Goal: Task Accomplishment & Management: Manage account settings

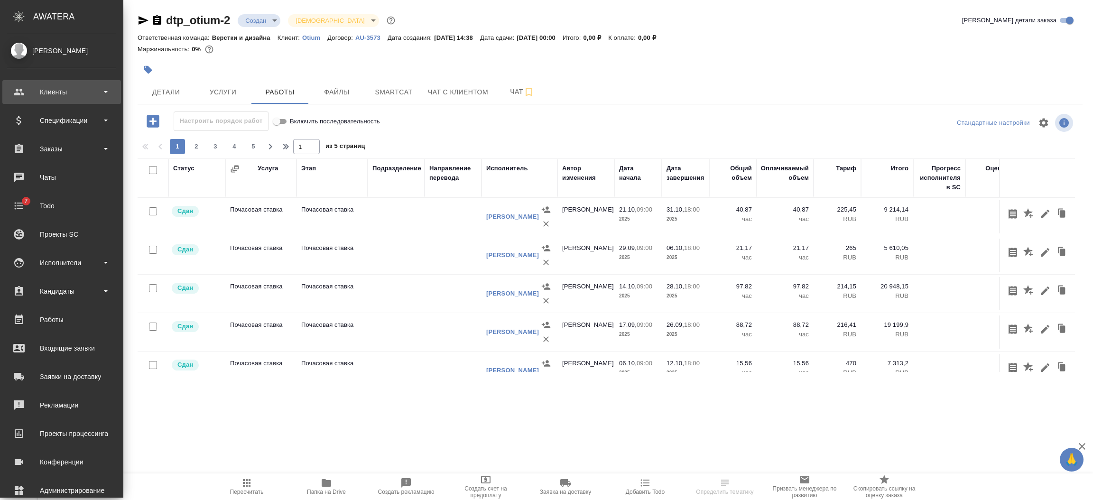
click at [16, 93] on div "Клиенты" at bounding box center [61, 92] width 109 height 14
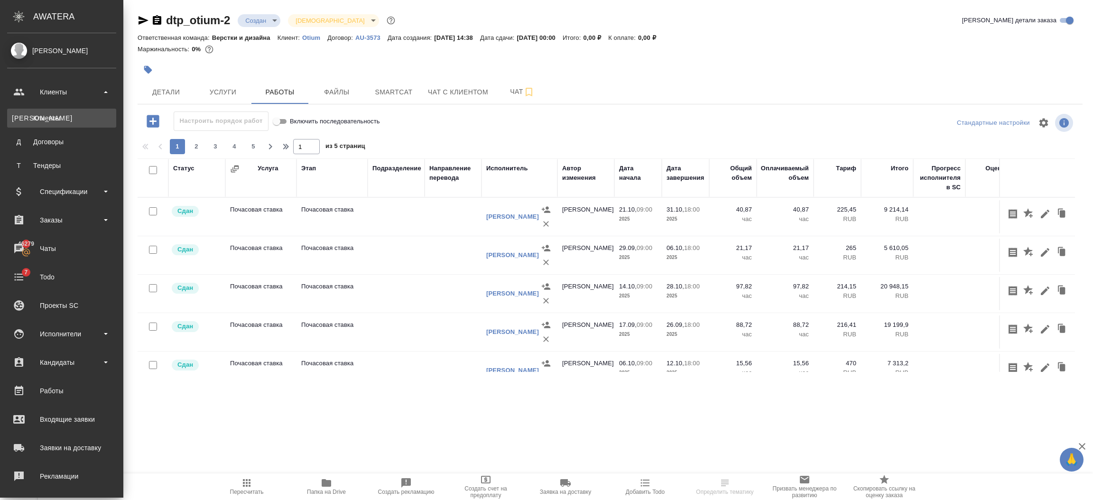
click at [28, 127] on link "К Клиенты" at bounding box center [61, 118] width 109 height 19
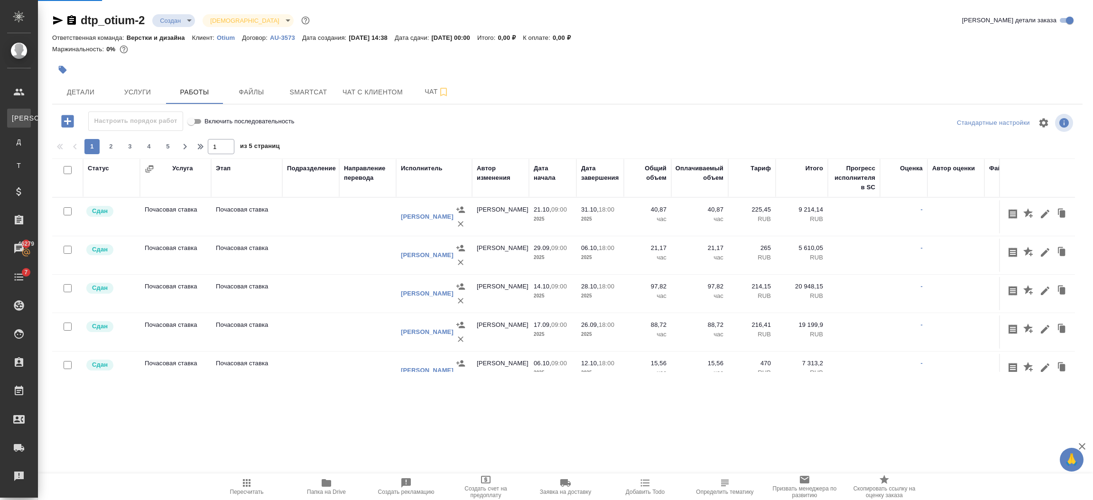
select select "RU"
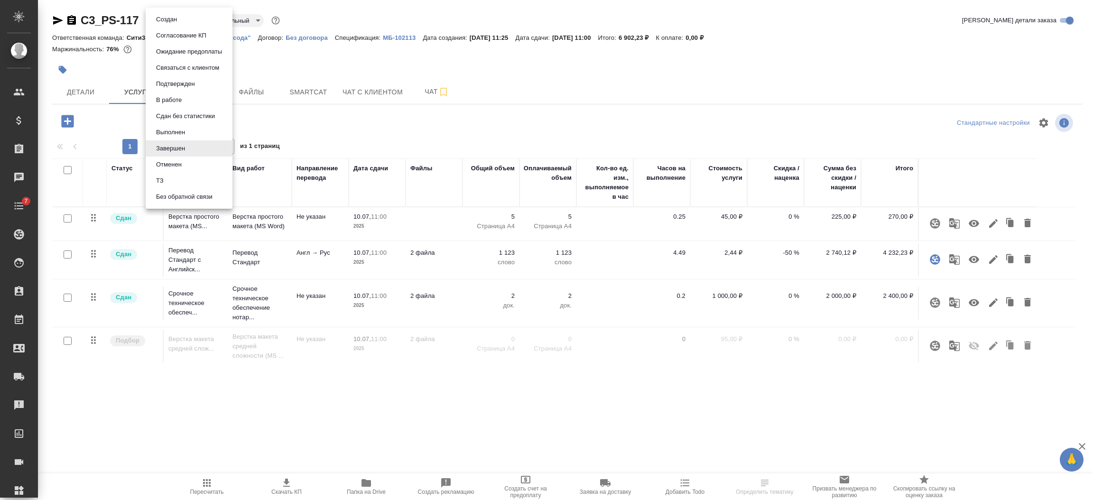
click at [172, 130] on button "Выполнен" at bounding box center [170, 132] width 35 height 10
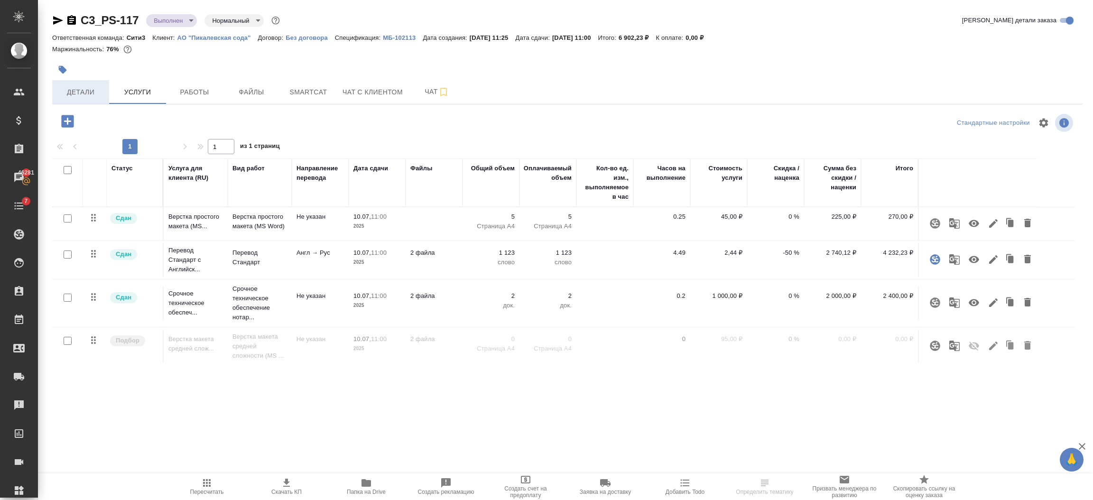
click at [83, 98] on span "Детали" at bounding box center [81, 92] width 46 height 12
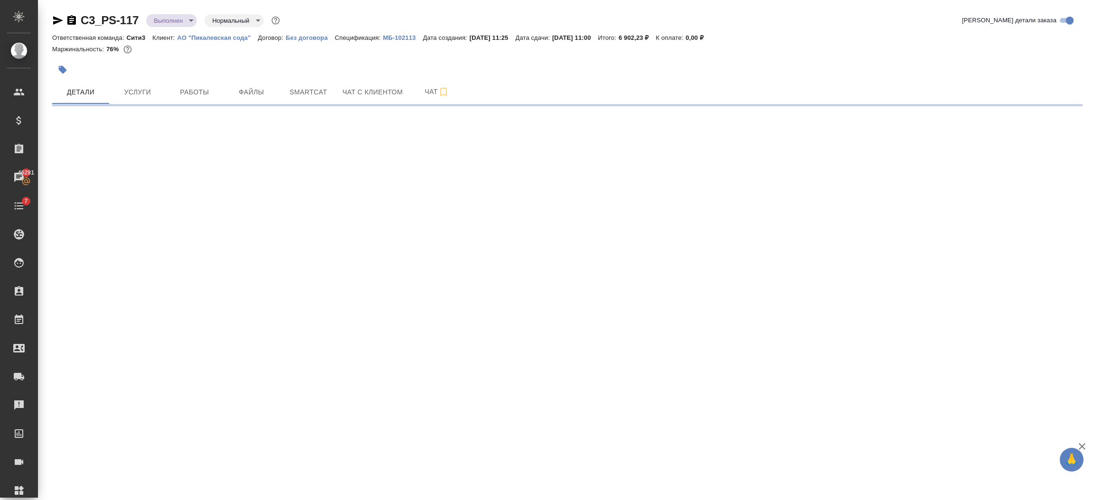
select select "RU"
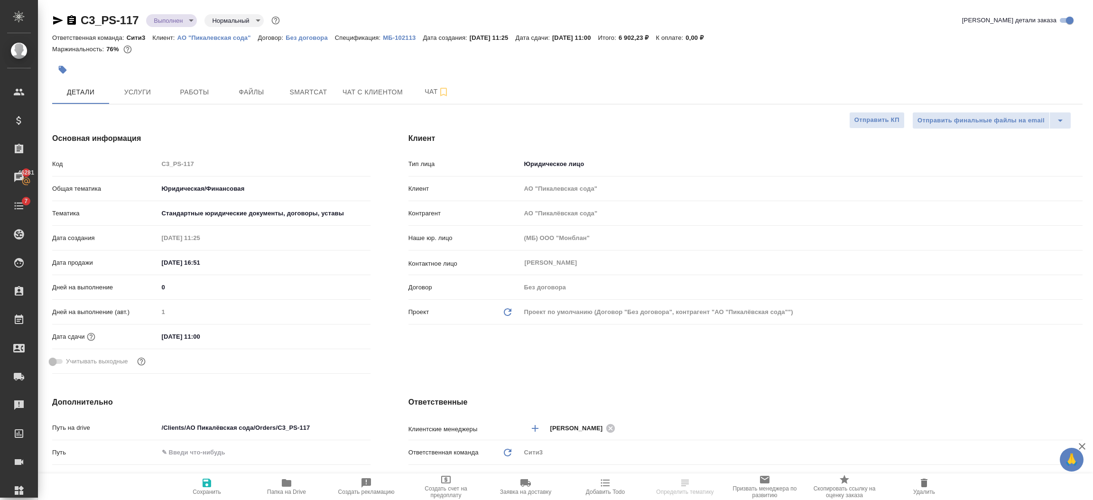
type textarea "x"
type input "Бабкина Анастасия"
type input "Никитина Татьяна"
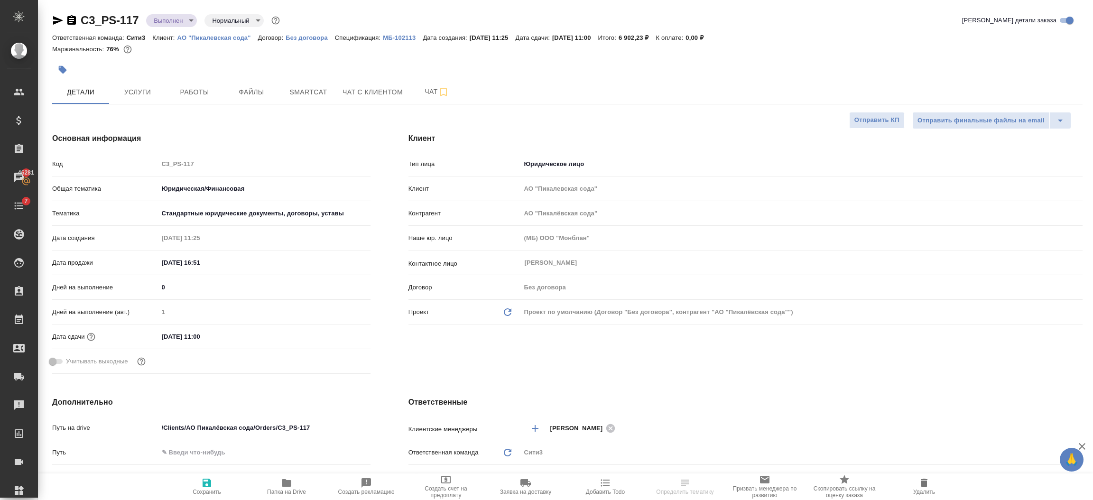
select select "RU"
type textarea "x"
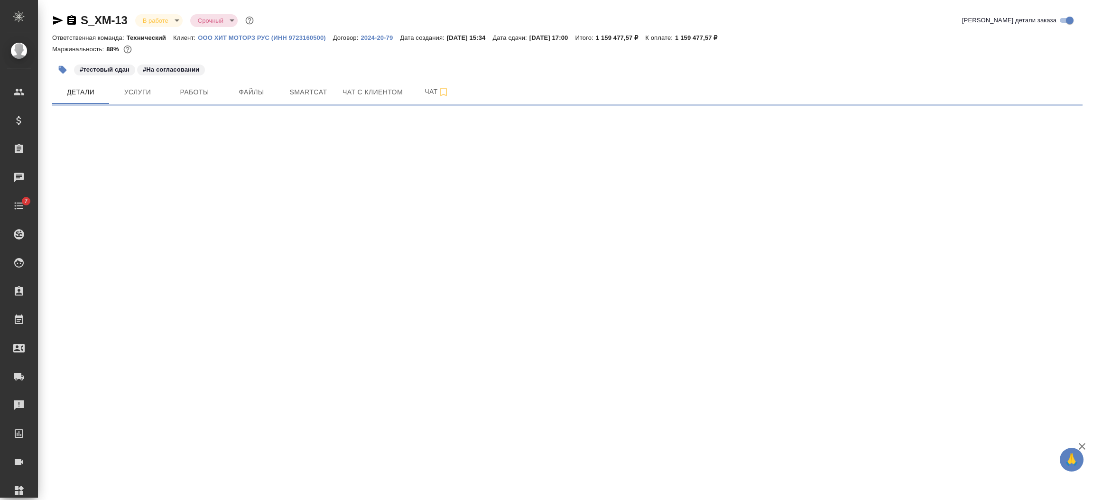
select select "RU"
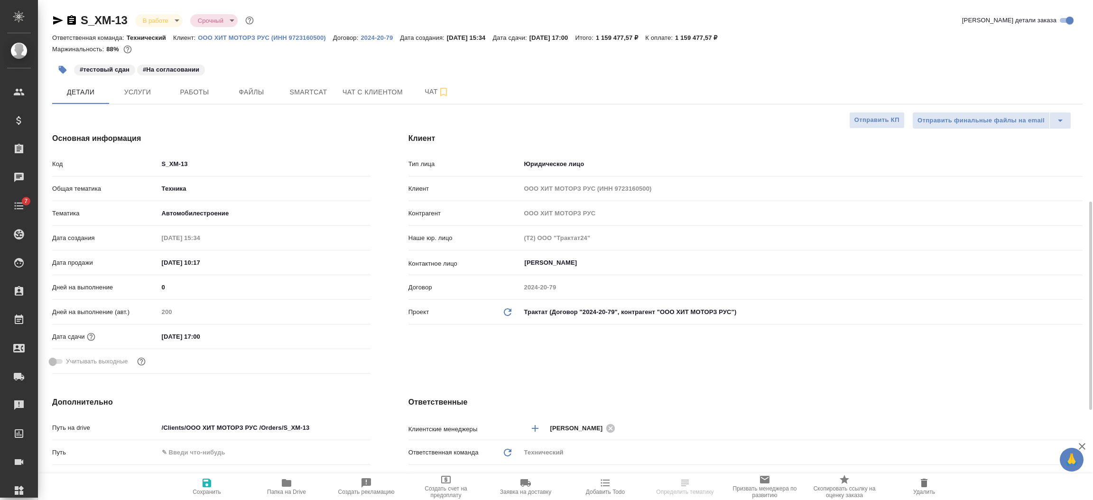
scroll to position [142, 0]
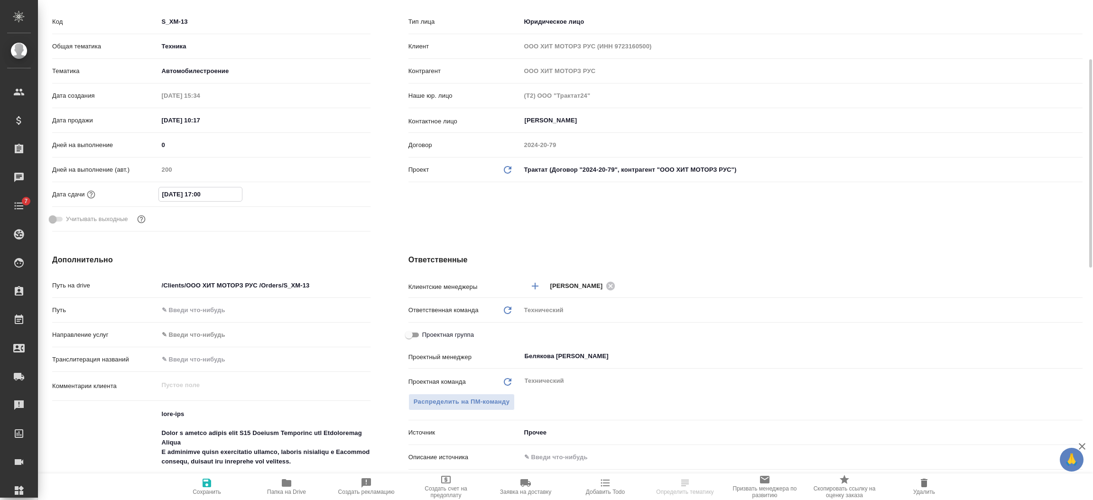
click at [226, 195] on input "[DATE] 17:00" at bounding box center [200, 194] width 83 height 14
click at [341, 189] on icon "button" at bounding box center [342, 193] width 11 height 11
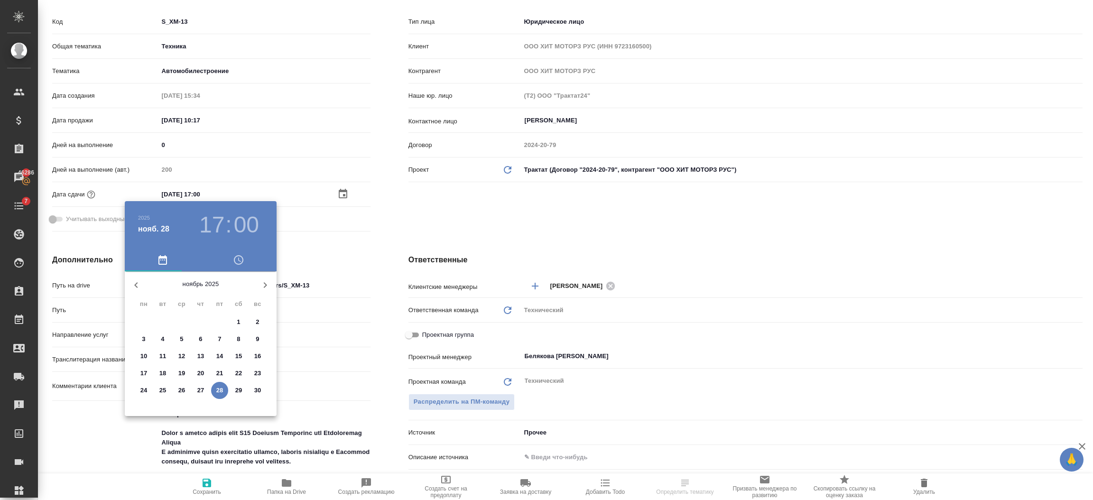
click at [263, 281] on icon "button" at bounding box center [265, 284] width 11 height 11
click at [146, 335] on span "8" at bounding box center [143, 339] width 17 height 9
type input "[DATE] 17:00"
type textarea "x"
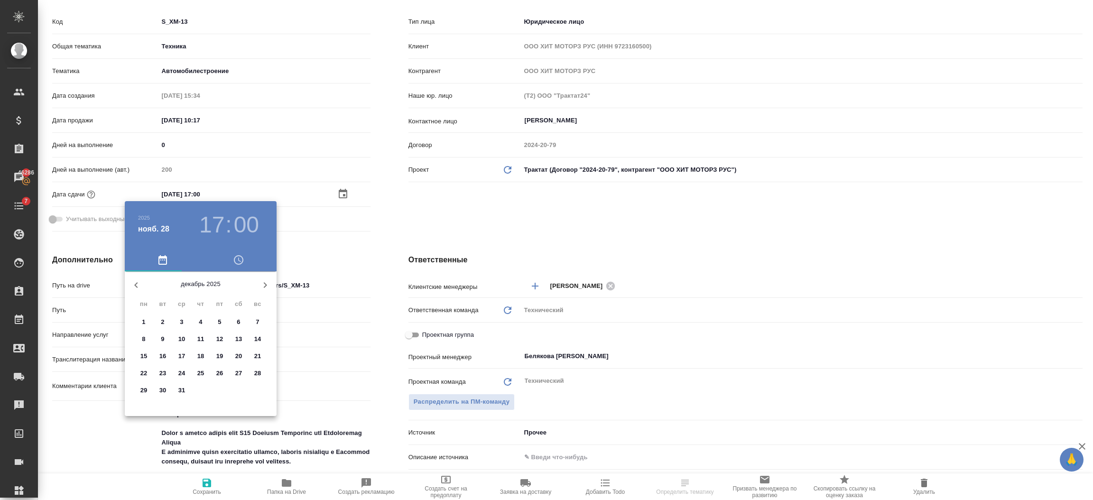
type textarea "x"
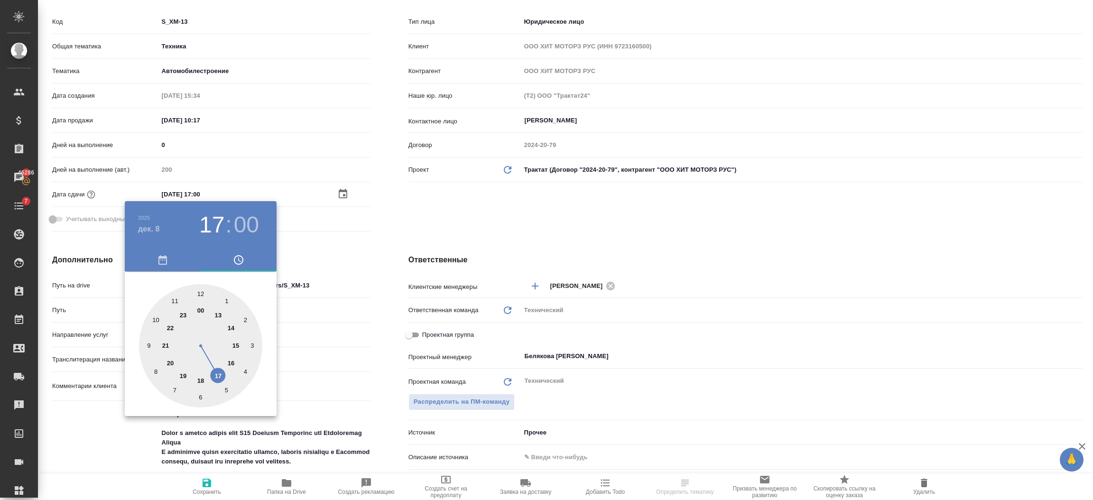
click at [321, 354] on div at bounding box center [546, 250] width 1093 height 500
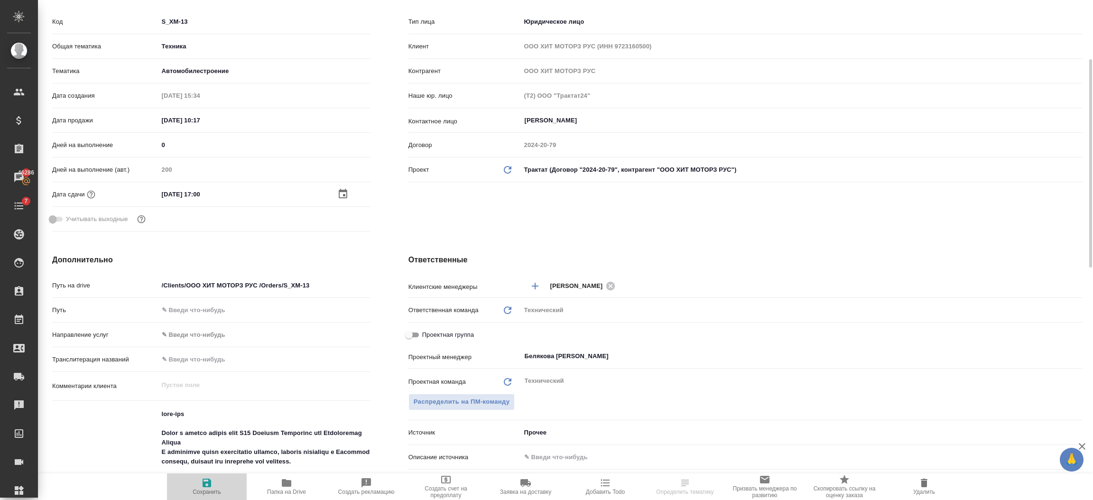
click at [193, 481] on span "Сохранить" at bounding box center [207, 486] width 68 height 18
type textarea "x"
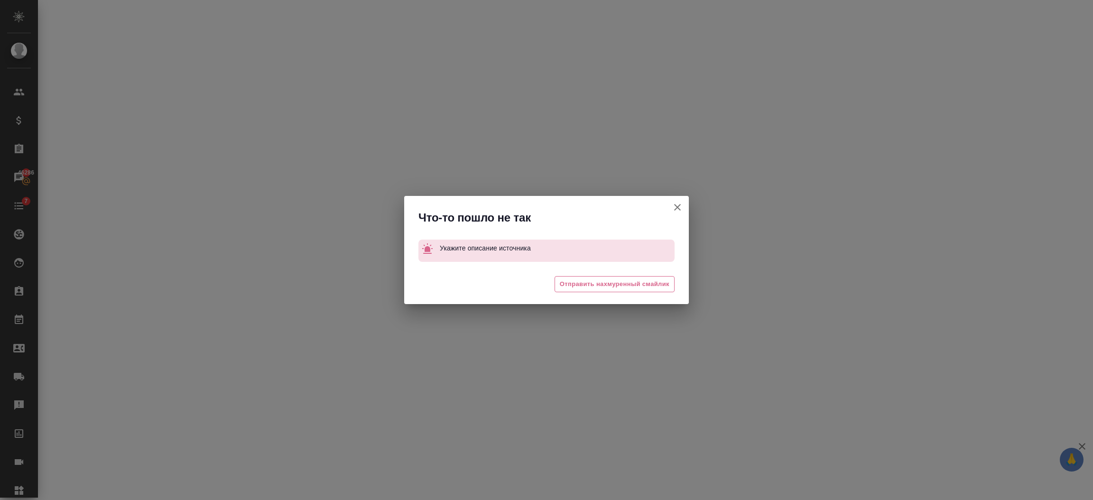
select select "RU"
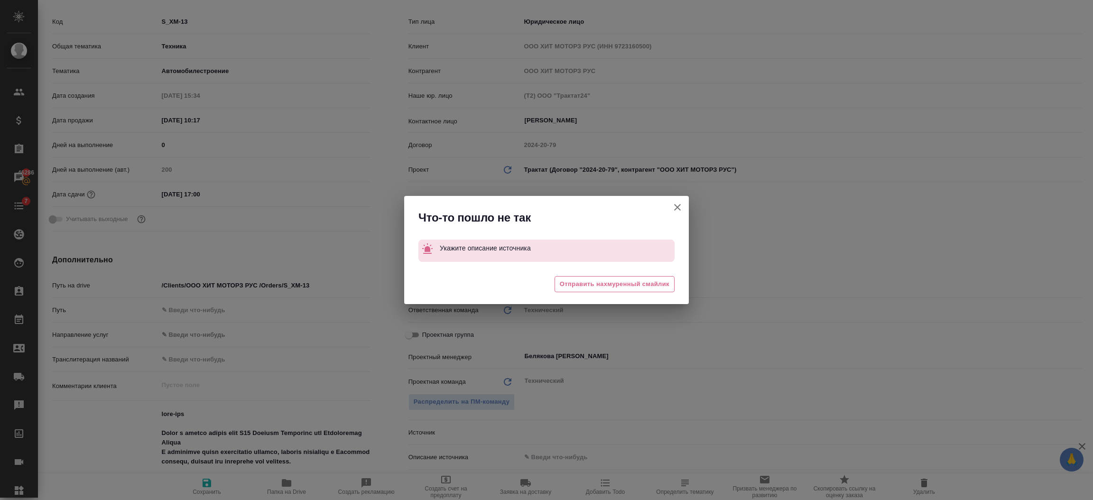
click at [677, 205] on icon "button" at bounding box center [677, 207] width 11 height 11
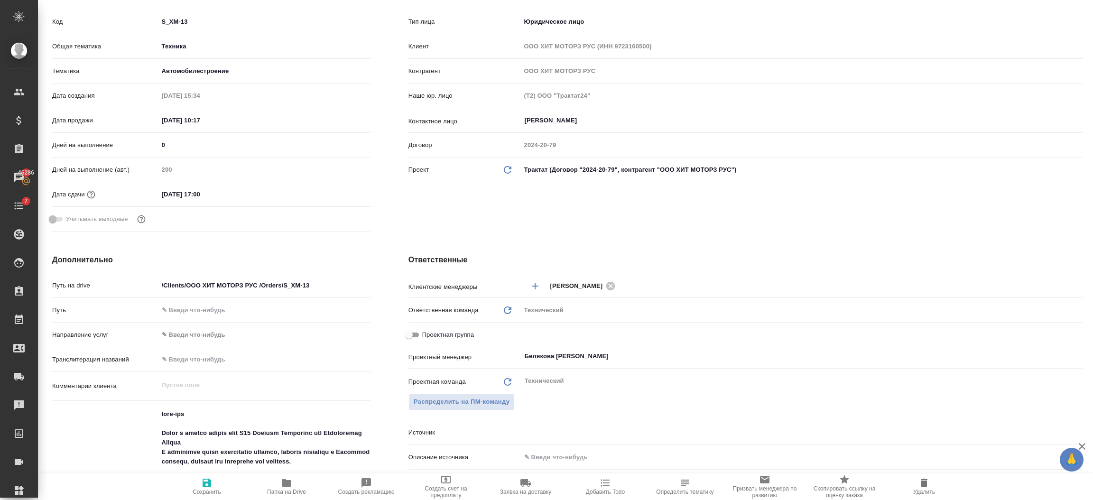
type textarea "x"
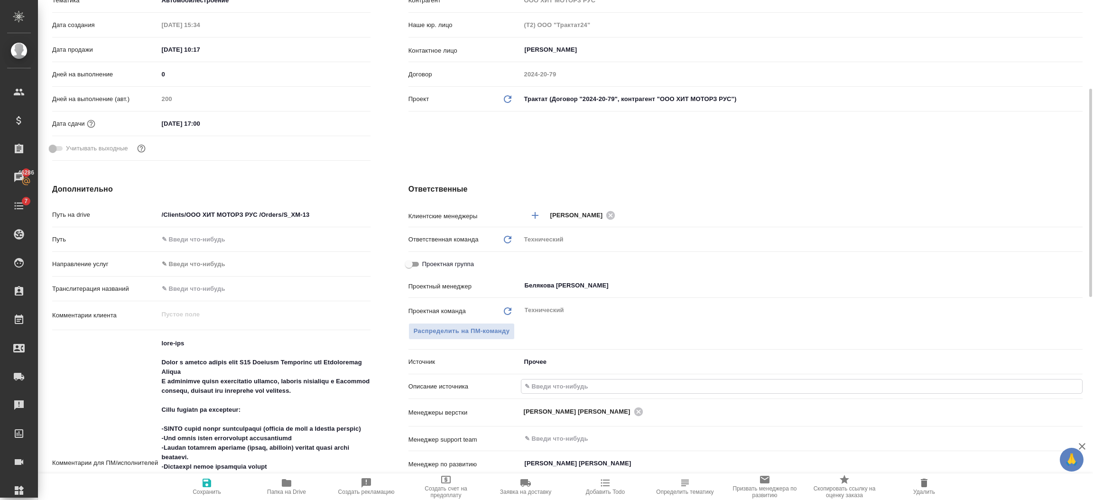
click at [566, 382] on input "text" at bounding box center [802, 387] width 561 height 14
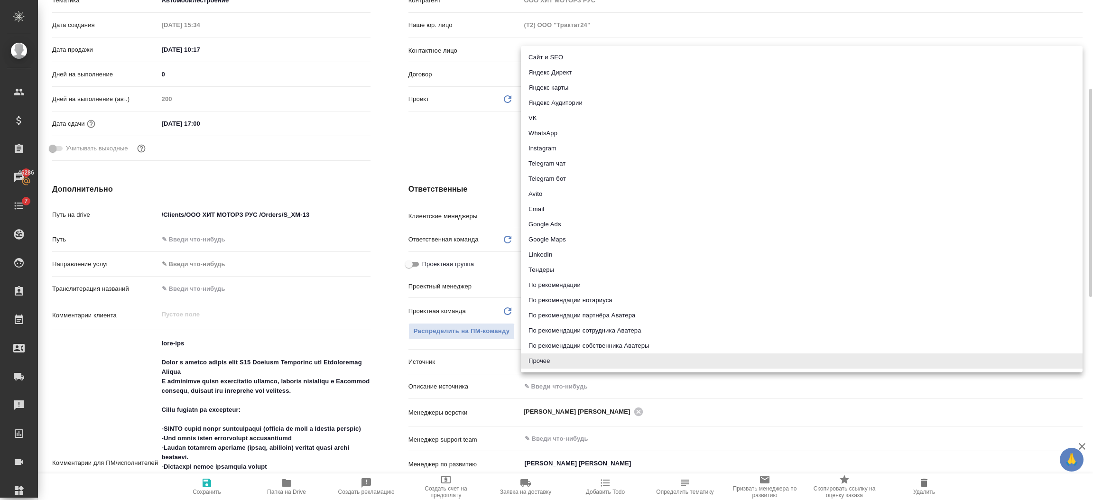
click at [565, 358] on body "🙏 .cls-1 fill:#fff; AWATERA [PERSON_NAME] Спецификации Заказы 46286 Чаты 7 Todo…" at bounding box center [546, 288] width 1093 height 577
click at [482, 164] on div at bounding box center [546, 250] width 1093 height 500
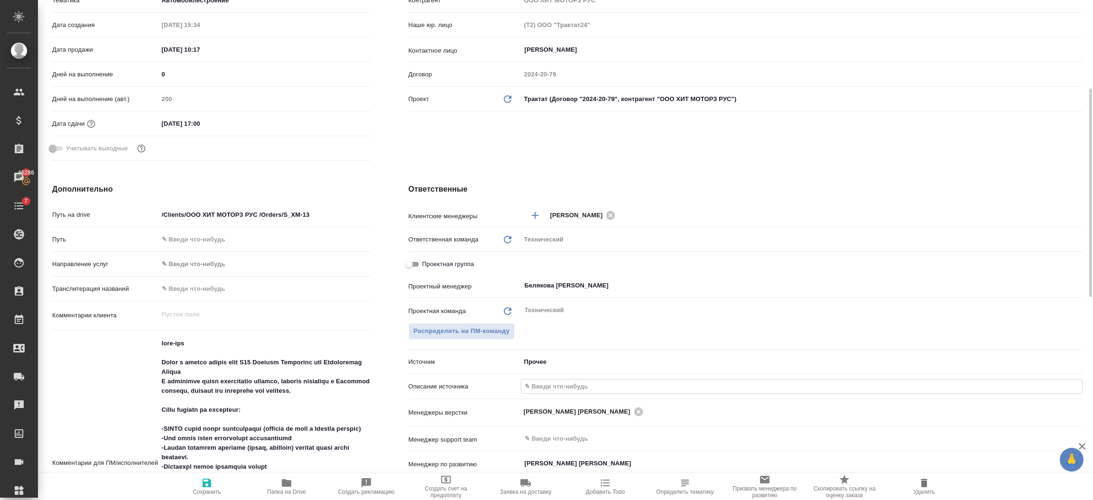
click at [574, 383] on input "text" at bounding box center [802, 387] width 561 height 14
type textarea "x"
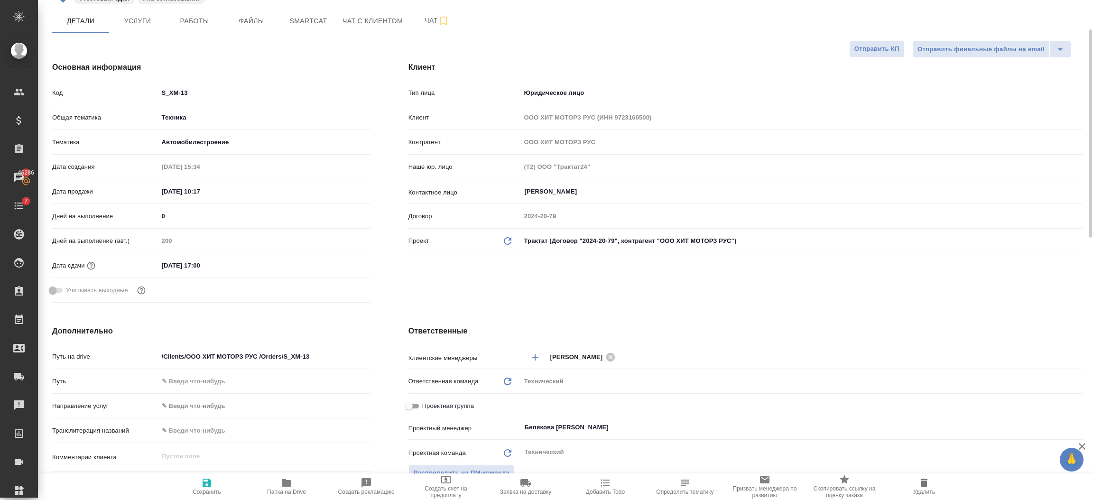
type input "-"
click at [207, 265] on input "[DATE] 17:00" at bounding box center [200, 266] width 83 height 14
click at [320, 266] on div "[DATE] 17:00" at bounding box center [264, 266] width 212 height 14
click at [340, 264] on icon "button" at bounding box center [342, 265] width 11 height 11
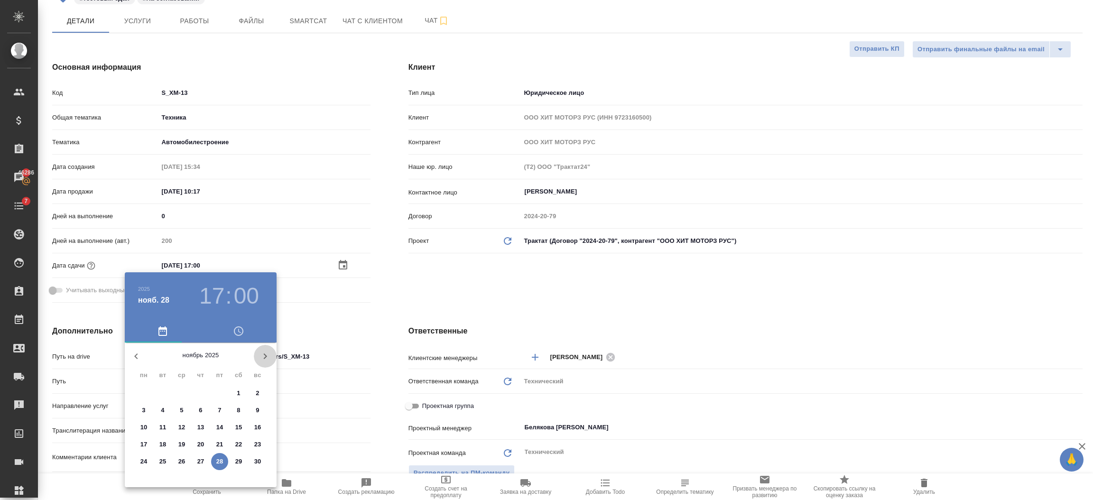
click at [263, 357] on icon "button" at bounding box center [265, 356] width 11 height 11
click at [145, 407] on p "8" at bounding box center [143, 410] width 3 height 9
type input "[DATE] 17:00"
type textarea "x"
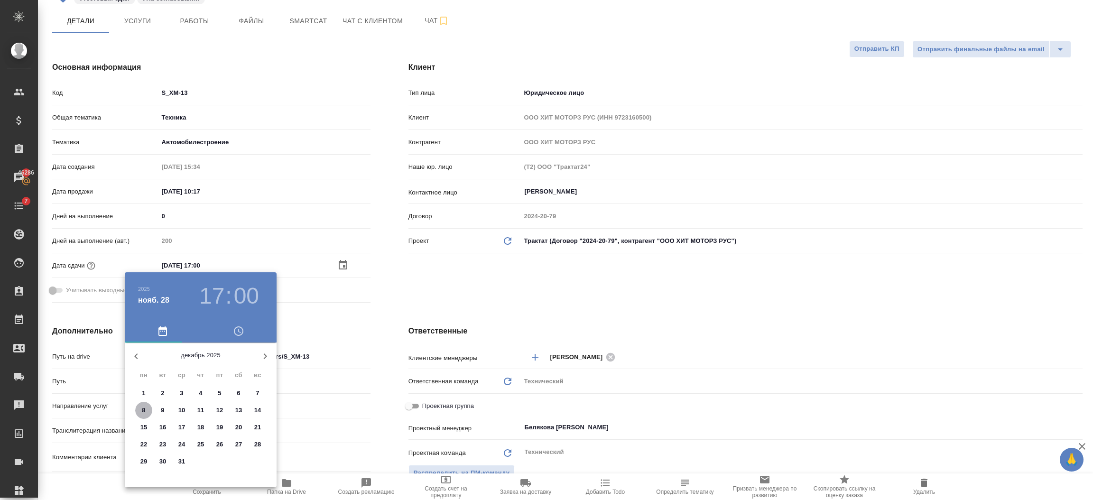
type textarea "x"
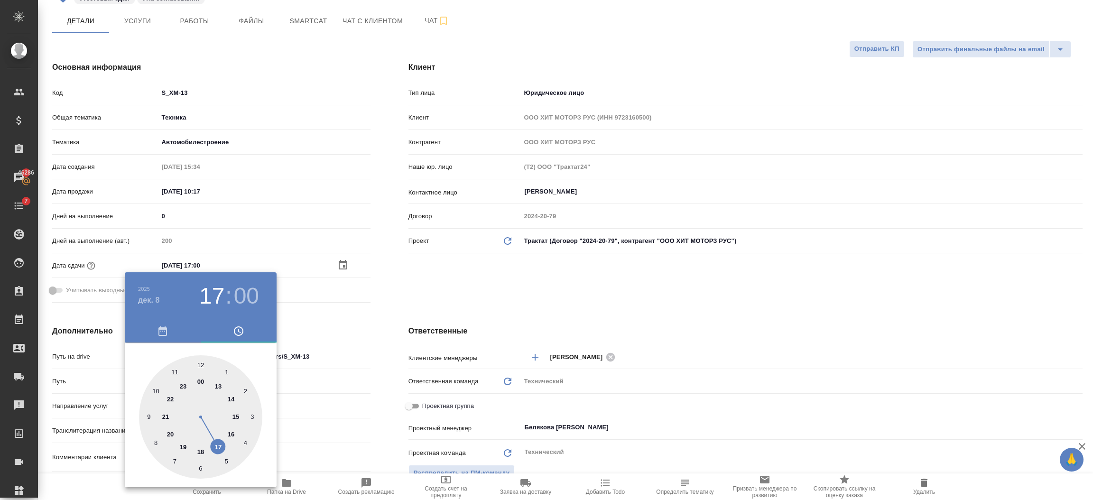
click at [334, 337] on div at bounding box center [546, 250] width 1093 height 500
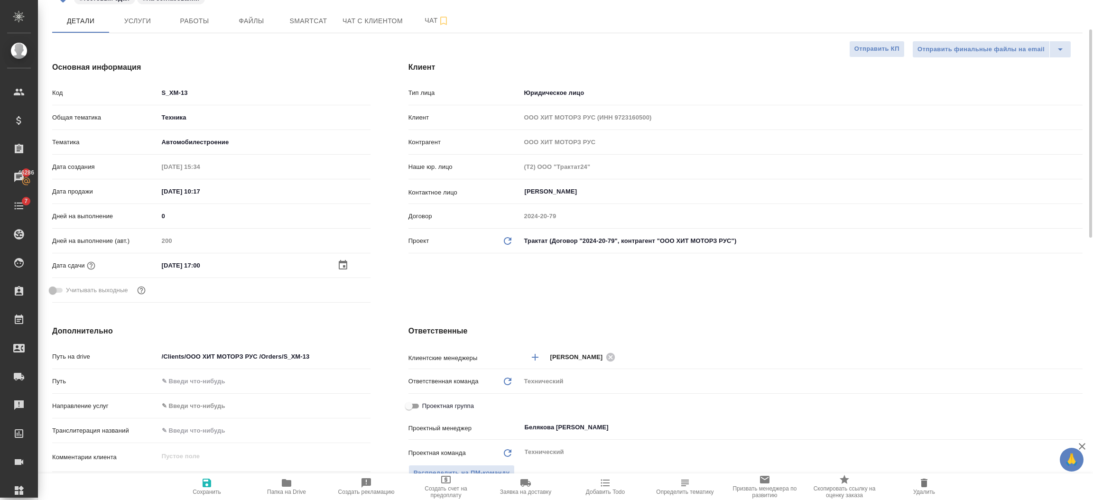
click at [216, 488] on span "Сохранить" at bounding box center [207, 486] width 68 height 18
type textarea "x"
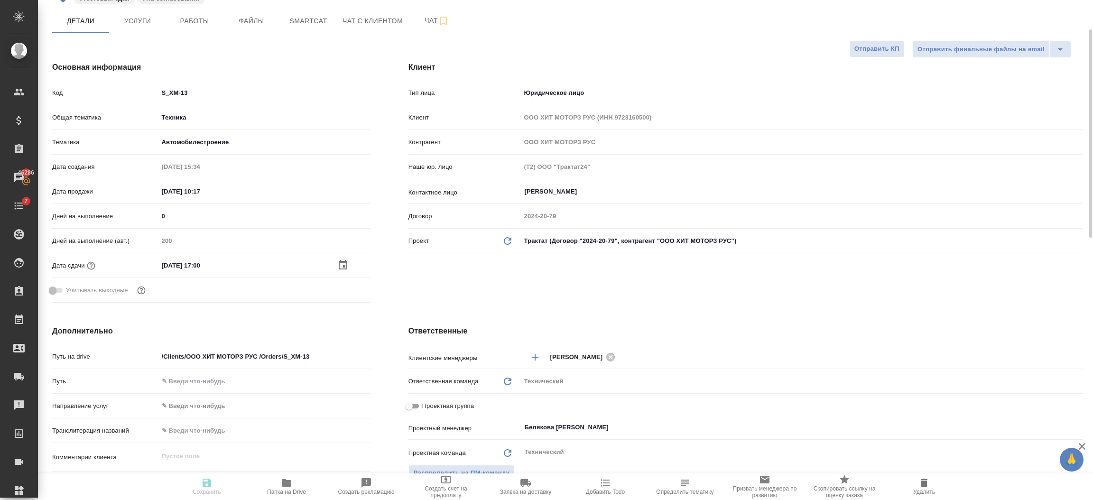
type textarea "x"
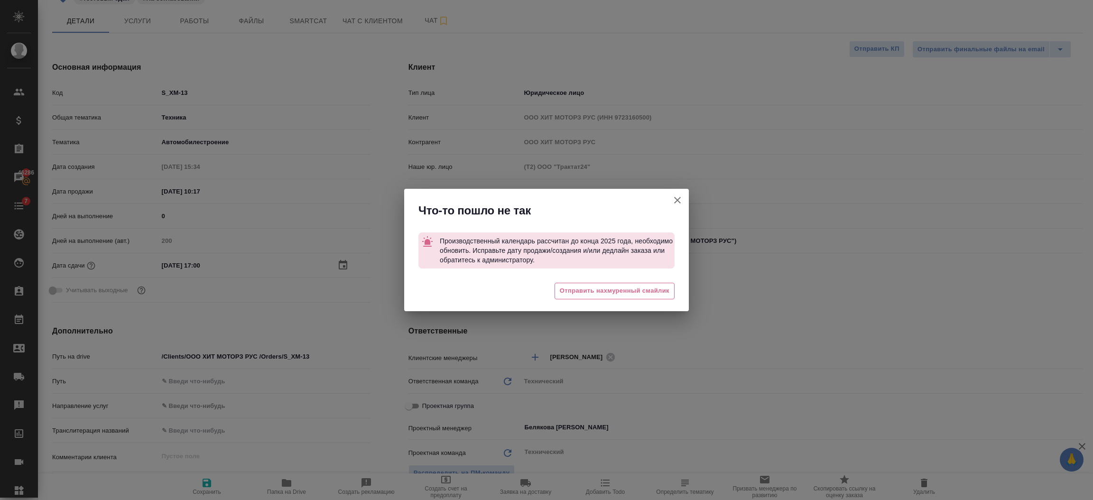
click at [673, 202] on icon "button" at bounding box center [677, 200] width 11 height 11
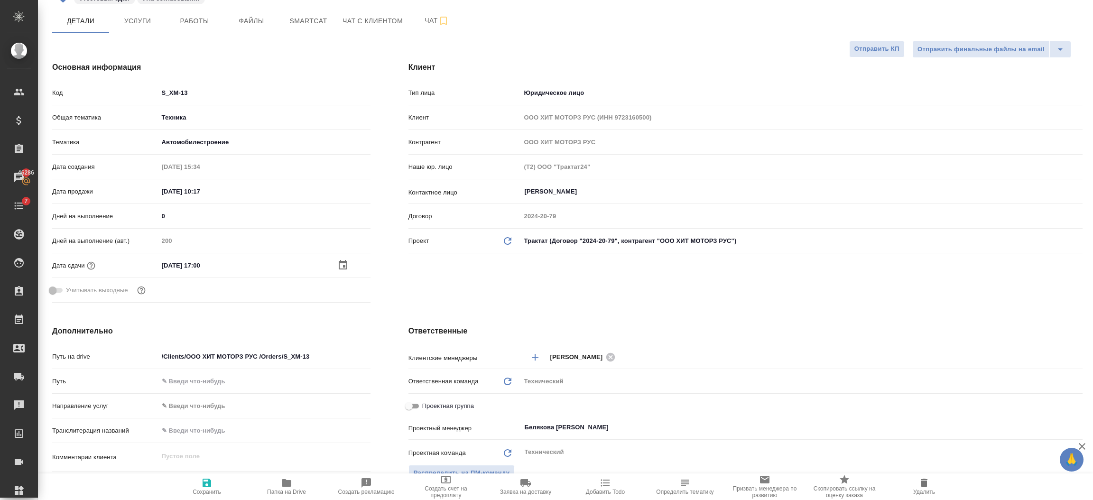
type textarea "x"
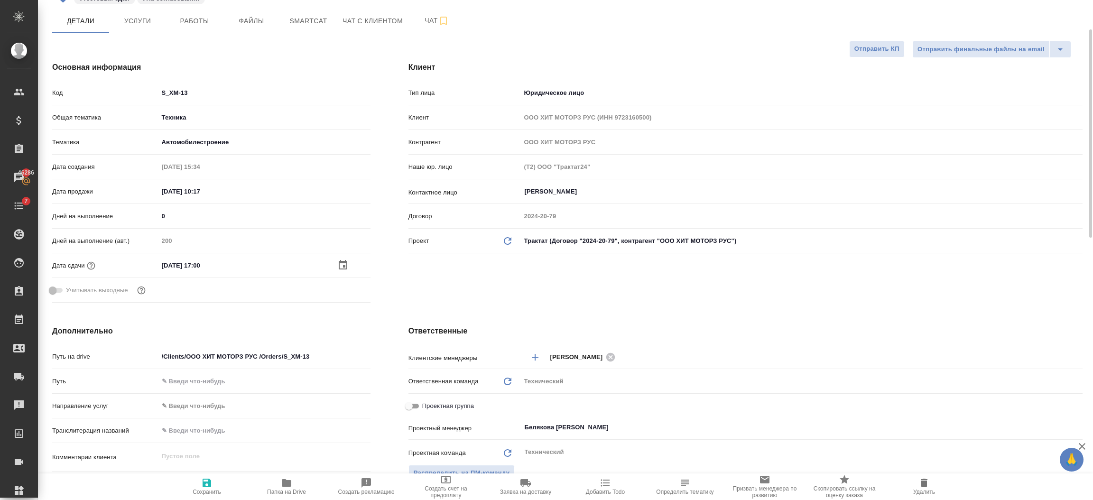
type textarea "x"
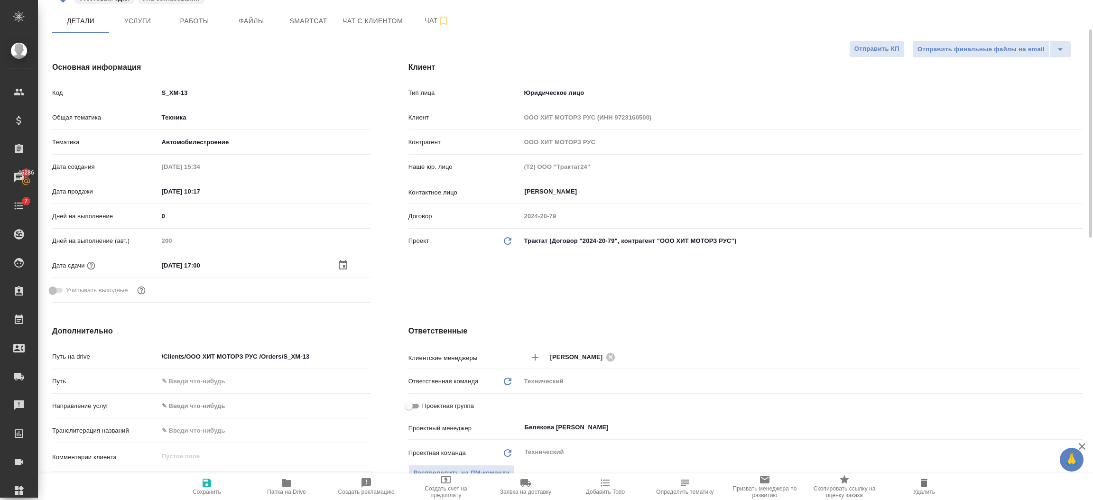
type textarea "x"
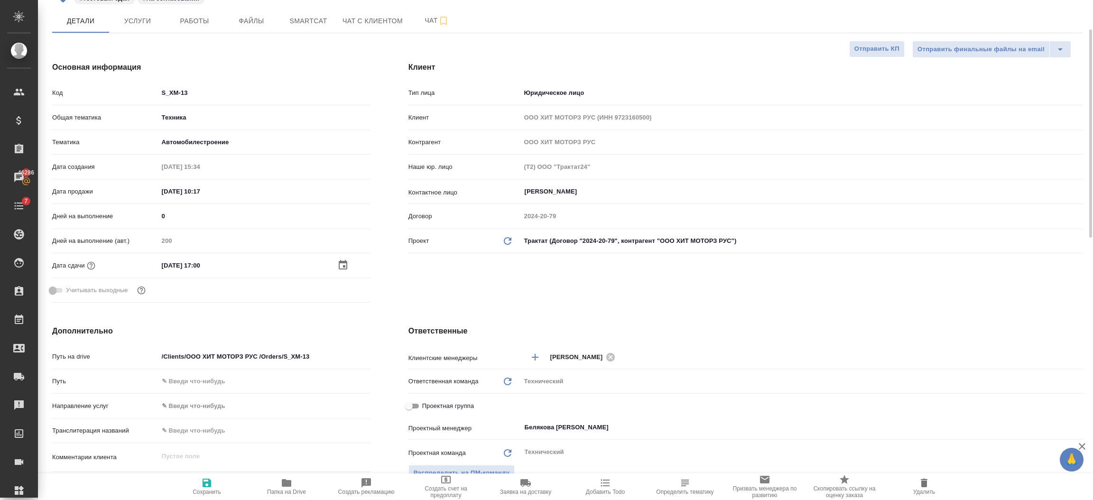
type textarea "x"
